Goal: Task Accomplishment & Management: Manage account settings

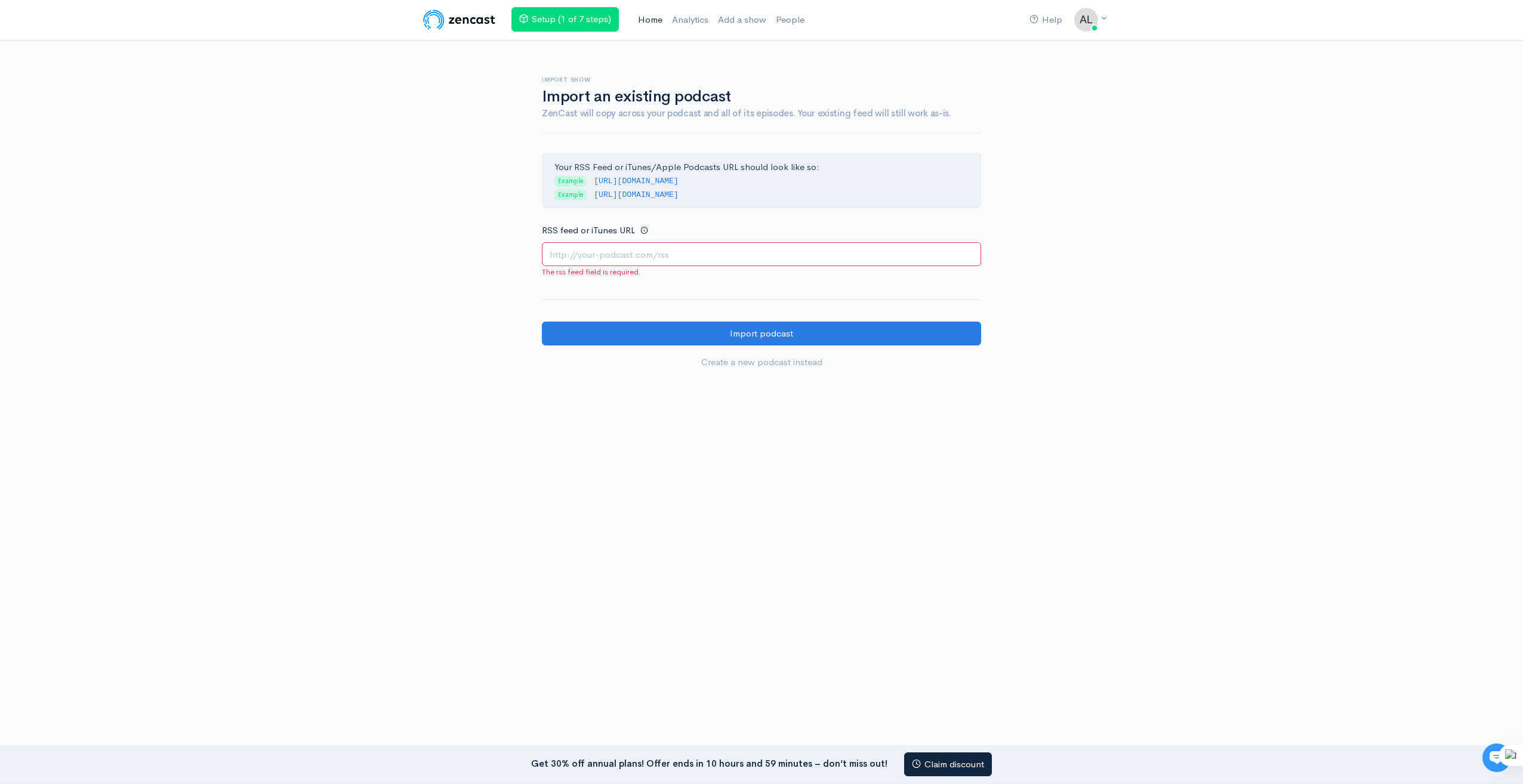
click at [658, 20] on link "Home" at bounding box center [650, 20] width 34 height 25
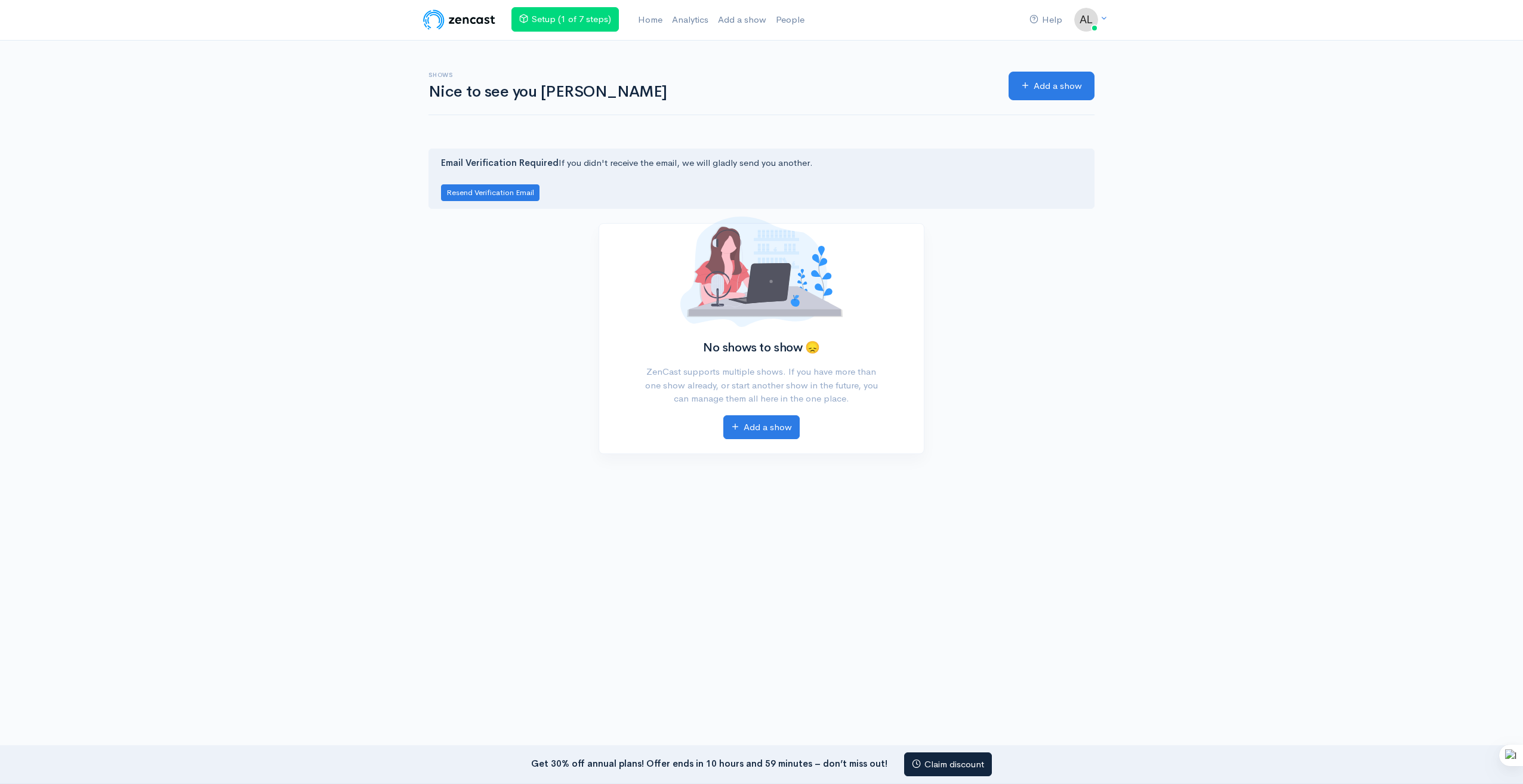
click at [445, 20] on img at bounding box center [459, 20] width 76 height 24
click at [433, 19] on img at bounding box center [459, 20] width 76 height 24
click at [1105, 15] on icon at bounding box center [1103, 18] width 8 height 8
click at [1041, 47] on link "Your profile" at bounding box center [1045, 48] width 112 height 21
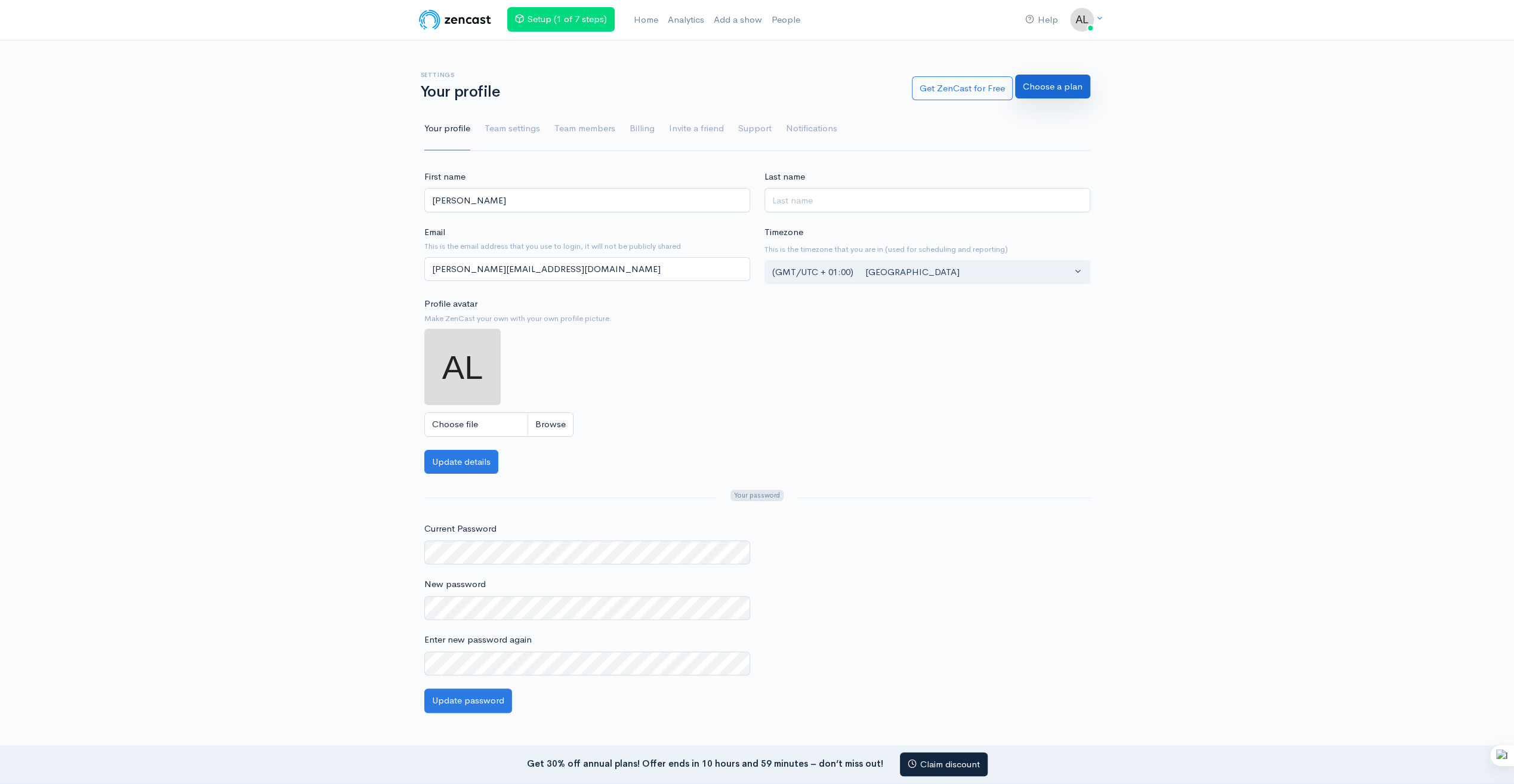
click at [1052, 88] on link "Choose a plan" at bounding box center [1053, 87] width 75 height 25
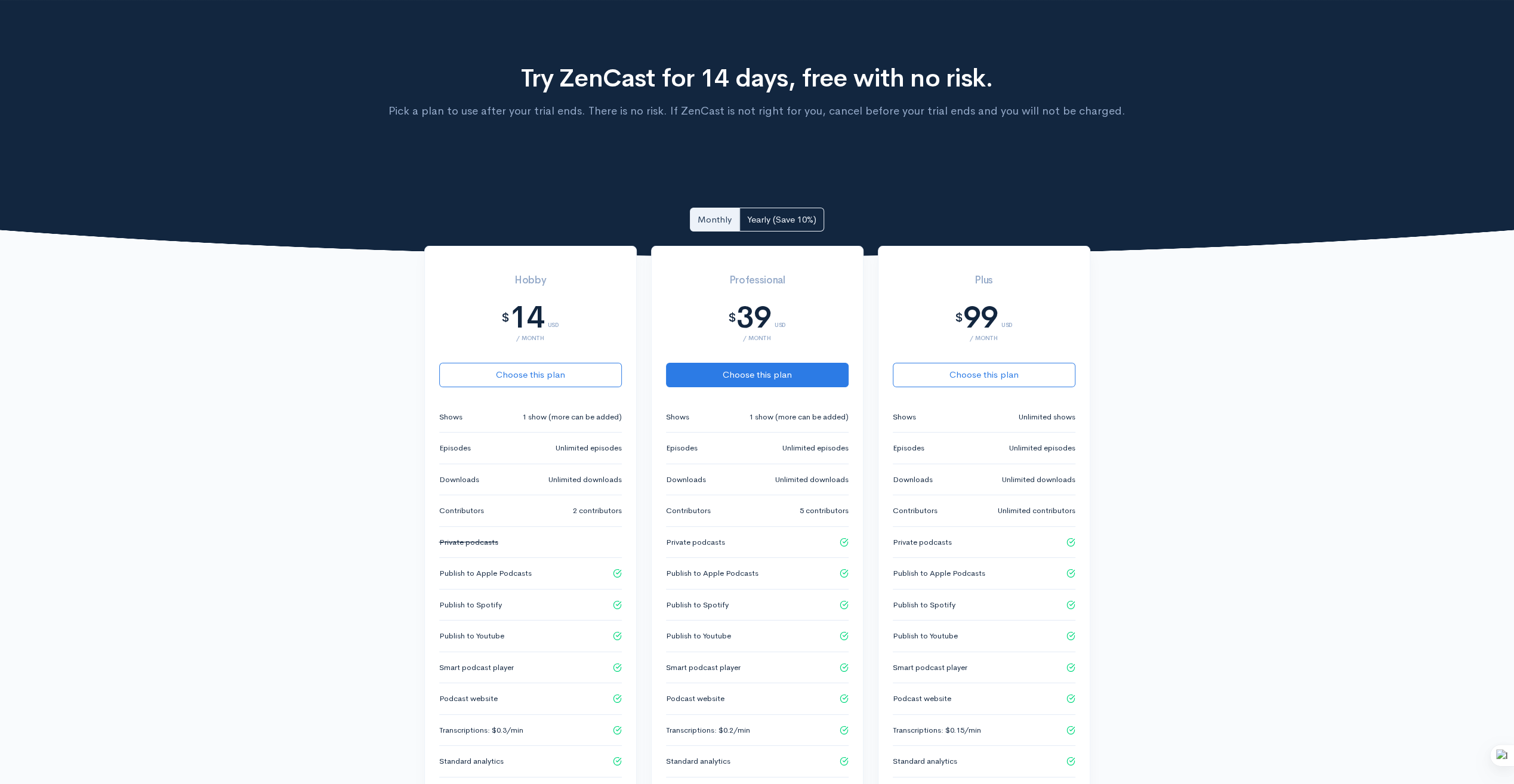
scroll to position [60, 0]
